Goal: Task Accomplishment & Management: Complete application form

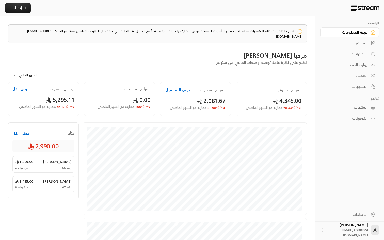
click at [187, 51] on div "مرحبًا [PERSON_NAME]" at bounding box center [157, 55] width 299 height 8
click at [147, 51] on div "مرحبًا [PERSON_NAME]" at bounding box center [157, 55] width 299 height 8
click at [23, 69] on body "الرئيسية لوحة المعلومات الفواتير الاشتراكات روابط الدفع العملاء التسويات كتالوج…" at bounding box center [192, 120] width 384 height 240
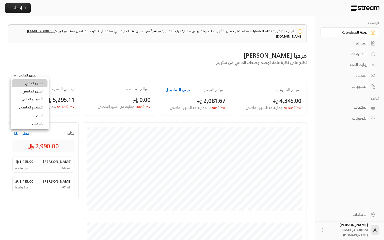
click at [35, 90] on li "الشهر الماضي" at bounding box center [30, 91] width 36 height 8
click at [28, 70] on body "الرئيسية لوحة المعلومات الفواتير الاشتراكات روابط الدفع العملاء التسويات كتالوج…" at bounding box center [192, 120] width 384 height 240
click at [37, 82] on li "الشهر الحالي" at bounding box center [30, 83] width 36 height 8
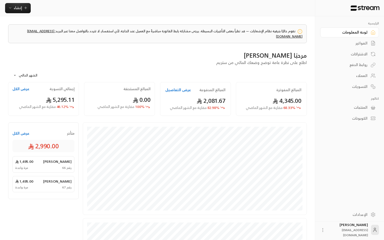
click at [22, 72] on body "الرئيسية لوحة المعلومات الفواتير الاشتراكات روابط الدفع العملاء التسويات كتالوج…" at bounding box center [192, 120] width 384 height 240
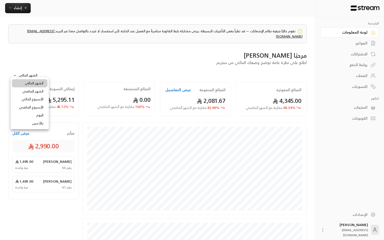
click at [40, 109] on li "الأسبوع الماضي" at bounding box center [30, 107] width 36 height 8
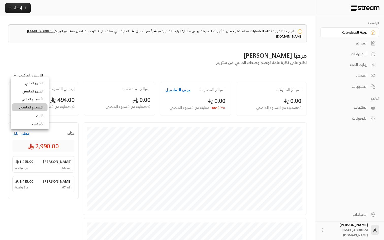
click at [21, 73] on body "الرئيسية لوحة المعلومات الفواتير الاشتراكات روابط الدفع العملاء التسويات كتالوج…" at bounding box center [192, 120] width 384 height 240
click at [31, 97] on li "الأسبوع الحالي" at bounding box center [30, 99] width 36 height 8
type input "**********"
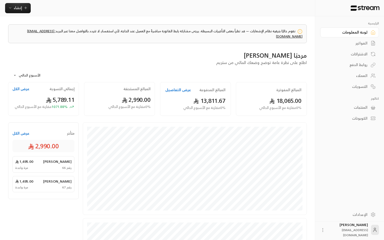
click at [124, 66] on div "**********" at bounding box center [157, 74] width 299 height 17
click at [147, 51] on div "مرحبًا [PERSON_NAME]" at bounding box center [157, 55] width 299 height 8
click at [363, 43] on div "الفواتير" at bounding box center [347, 43] width 41 height 5
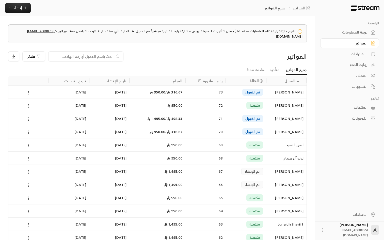
click at [211, 51] on div "فلاتر" at bounding box center [119, 56] width 223 height 10
click at [14, 8] on span "إنشاء" at bounding box center [18, 8] width 20 height 6
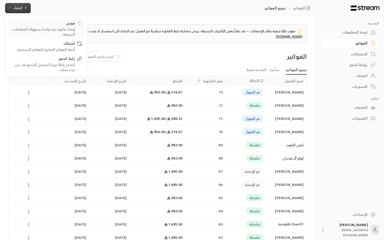
click at [61, 27] on div "إنشاء فاتورة مرة واحدة بسهولة للمعاملات السريعة." at bounding box center [43, 32] width 64 height 10
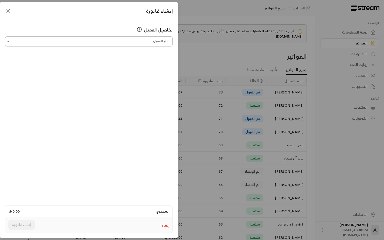
click at [100, 46] on input "اختر العميل" at bounding box center [89, 41] width 168 height 9
click at [88, 38] on input "اختر العميل" at bounding box center [89, 41] width 168 height 9
click at [141, 45] on input "اختر العميل" at bounding box center [89, 41] width 168 height 9
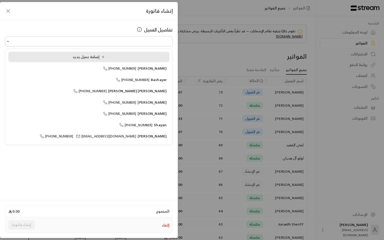
click at [139, 56] on div "إضافة عميل جديد" at bounding box center [89, 56] width 156 height 5
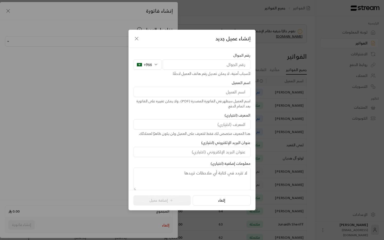
click at [194, 94] on input at bounding box center [192, 92] width 117 height 10
paste input "[PERSON_NAME]"
type input "[PERSON_NAME]"
click at [205, 67] on input "tel" at bounding box center [207, 64] width 88 height 10
paste input "557745060"
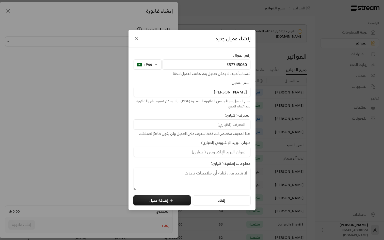
type input "557745060"
click at [212, 126] on input at bounding box center [192, 124] width 117 height 10
click at [211, 155] on input at bounding box center [192, 152] width 117 height 10
paste input "[EMAIL_ADDRESS][DOMAIN_NAME]"
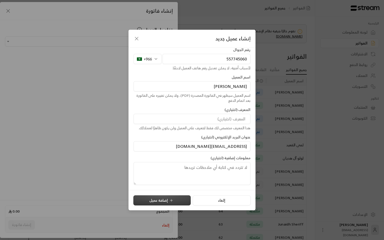
type input "[EMAIL_ADDRESS][DOMAIN_NAME]"
click at [164, 199] on button "إضافة عميل" at bounding box center [161, 200] width 57 height 10
type input "**********"
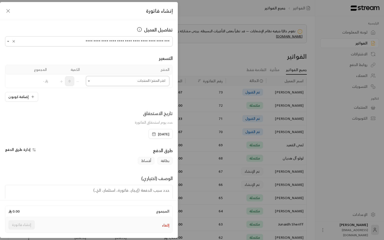
click at [100, 81] on input "اختر العميل" at bounding box center [128, 81] width 84 height 9
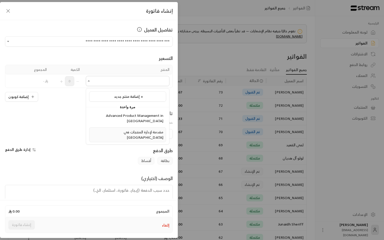
click at [133, 129] on span "مقدمة لإدارة المنتجات في [GEOGRAPHIC_DATA]" at bounding box center [144, 135] width 40 height 12
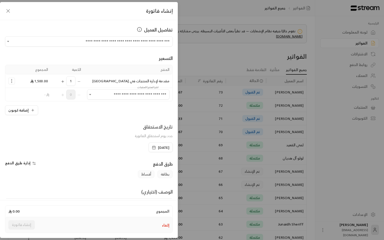
type input "**********"
click at [132, 125] on div "تاريخ الاستحقاق حدد يوم استحقاق الفاتورة" at bounding box center [89, 132] width 173 height 19
click at [11, 80] on icon "Selected Products" at bounding box center [11, 81] width 5 height 5
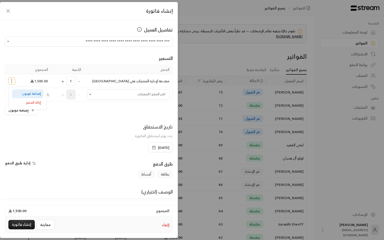
click at [28, 93] on span "إضافة كوبون" at bounding box center [31, 94] width 19 height 6
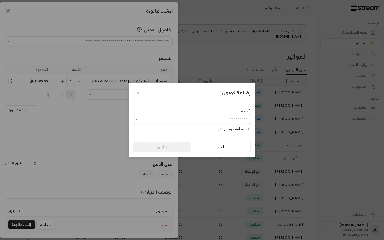
click at [205, 120] on input "اختر العميل" at bounding box center [192, 119] width 117 height 9
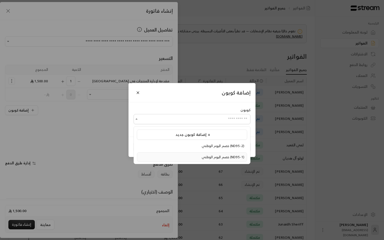
click at [221, 156] on span "خصم اليوم الوطني (ND95-1)" at bounding box center [223, 157] width 43 height 6
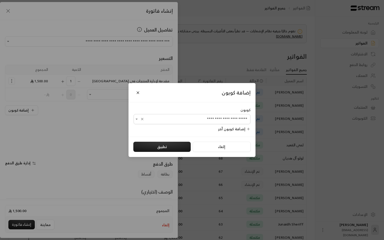
type input "**********"
click at [154, 147] on button "تطبيق" at bounding box center [161, 147] width 57 height 10
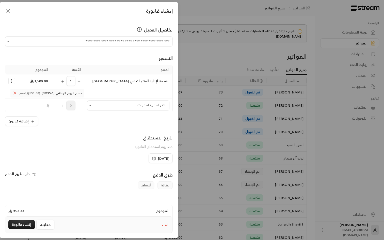
click at [86, 130] on div "**********" at bounding box center [89, 109] width 178 height 179
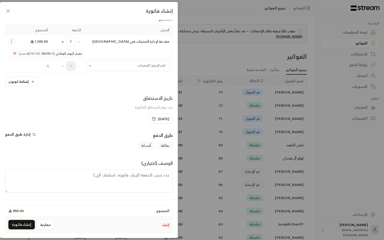
click at [23, 224] on button "إنشاء فاتورة" at bounding box center [21, 224] width 26 height 9
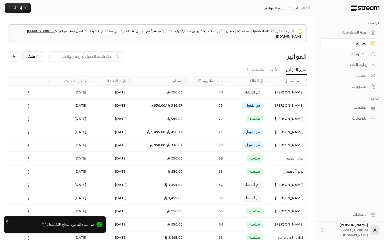
click at [27, 91] on icon at bounding box center [28, 93] width 5 height 5
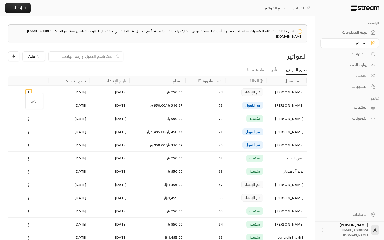
click at [66, 86] on div at bounding box center [192, 120] width 384 height 240
click at [287, 91] on div "[PERSON_NAME]" at bounding box center [286, 92] width 34 height 13
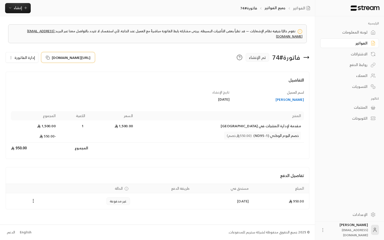
click at [47, 56] on icon at bounding box center [48, 58] width 4 height 4
